Goal: Task Accomplishment & Management: Use online tool/utility

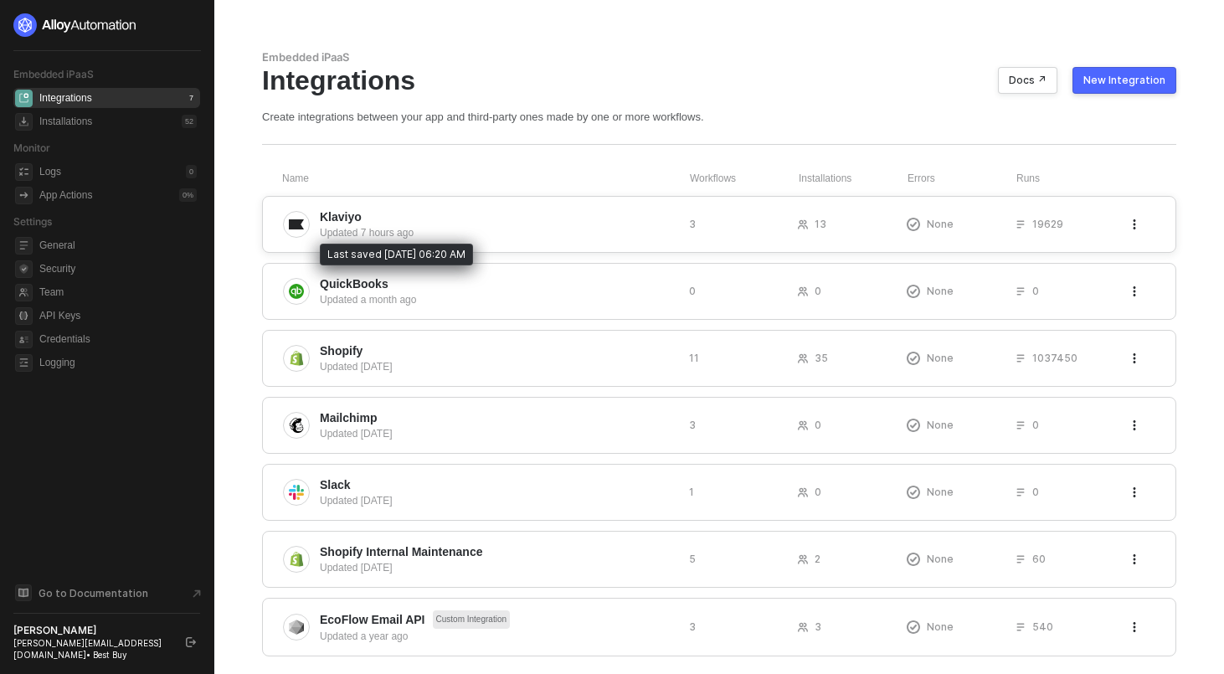
click at [378, 233] on div "Updated 7 hours ago" at bounding box center [498, 232] width 356 height 15
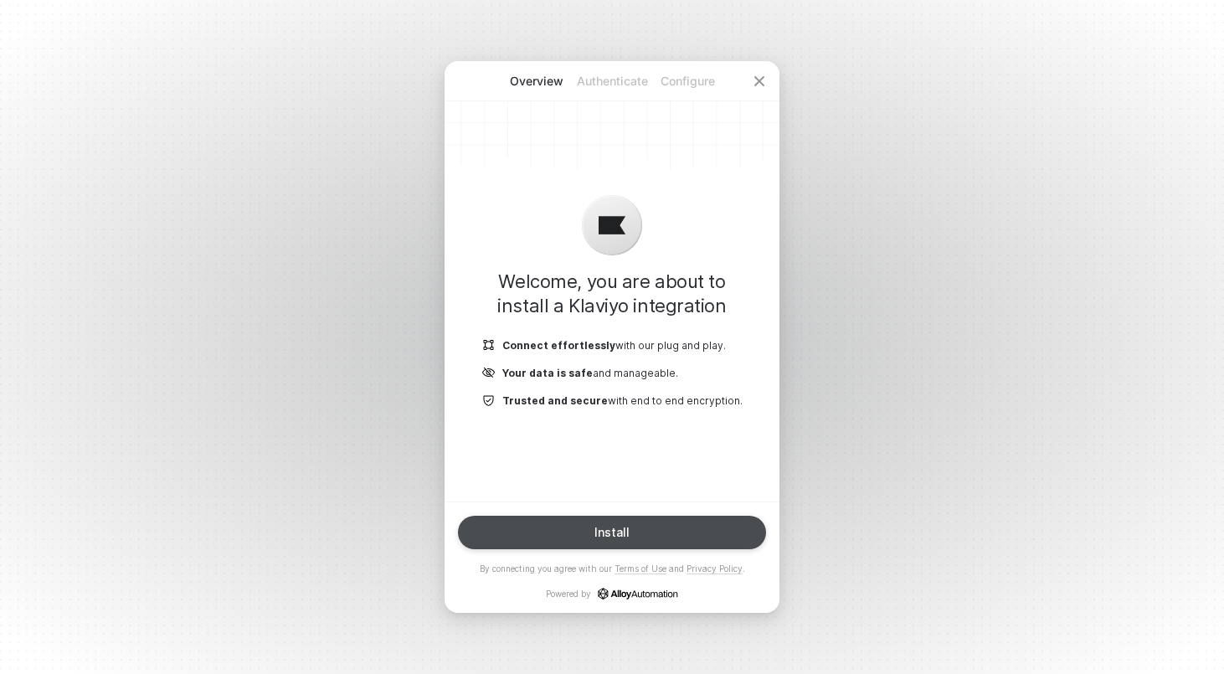
click at [600, 538] on div "Install" at bounding box center [611, 532] width 35 height 13
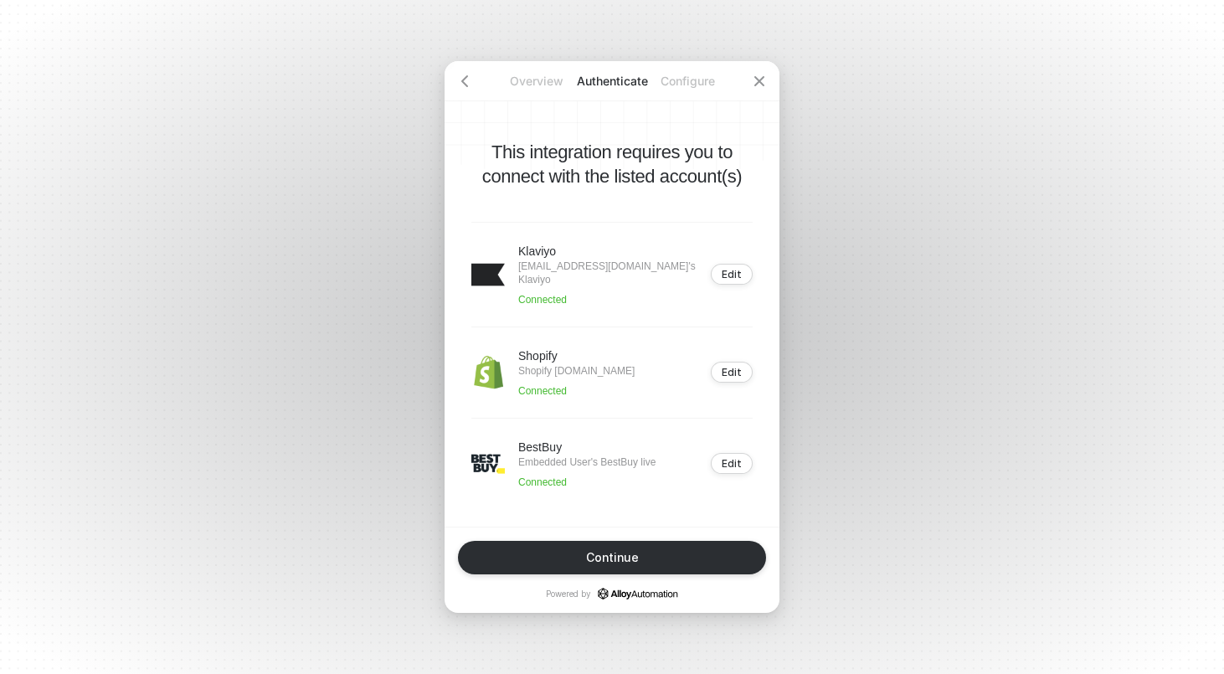
drag, startPoint x: 624, startPoint y: 378, endPoint x: 558, endPoint y: 362, distance: 67.4
click at [558, 364] on p "Shopify pioneer-global-usa.myshopify.com" at bounding box center [576, 370] width 116 height 13
